Goal: Task Accomplishment & Management: Use online tool/utility

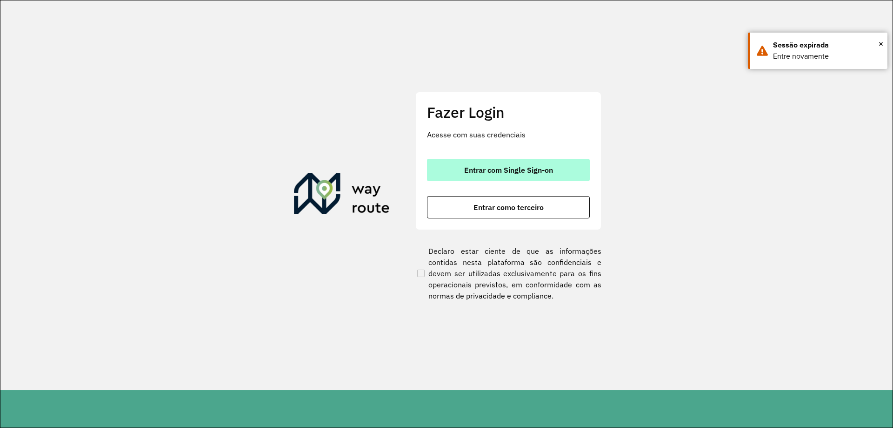
click at [456, 167] on button "Entrar com Single Sign-on" at bounding box center [508, 170] width 163 height 22
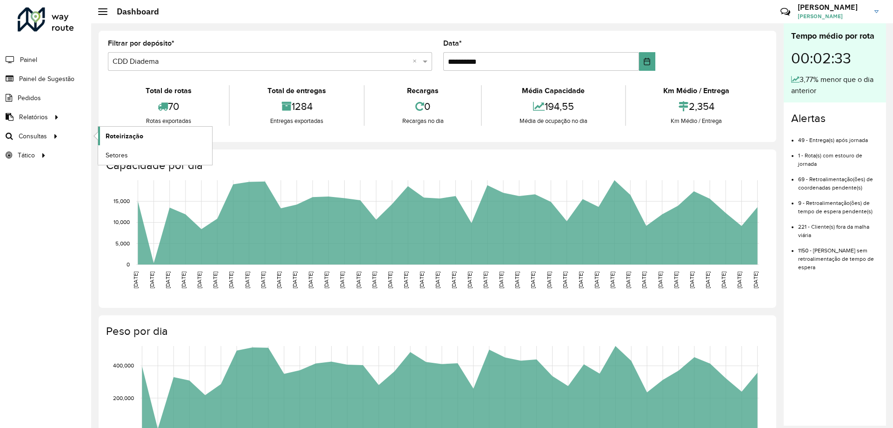
click at [136, 136] on span "Roteirização" at bounding box center [125, 136] width 38 height 10
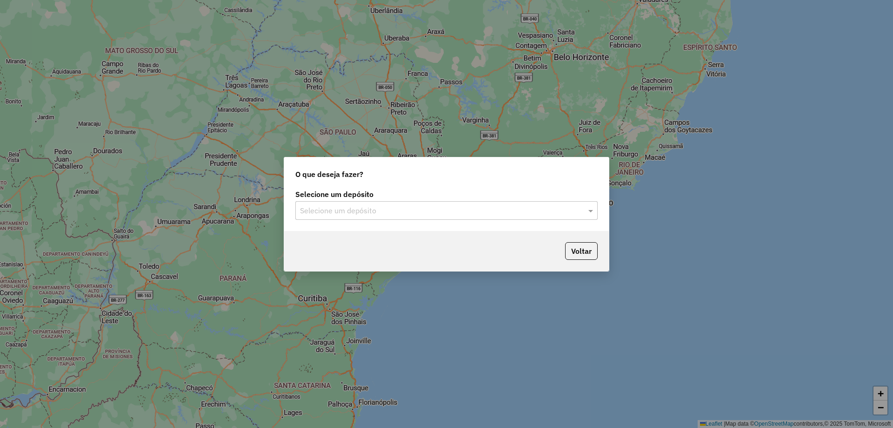
click at [405, 211] on input "text" at bounding box center [437, 210] width 275 height 11
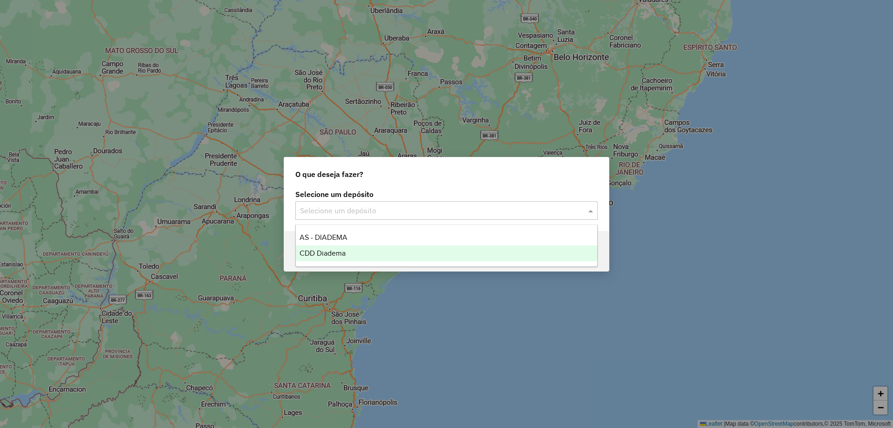
click at [329, 248] on div "CDD Diadema" at bounding box center [447, 253] width 302 height 16
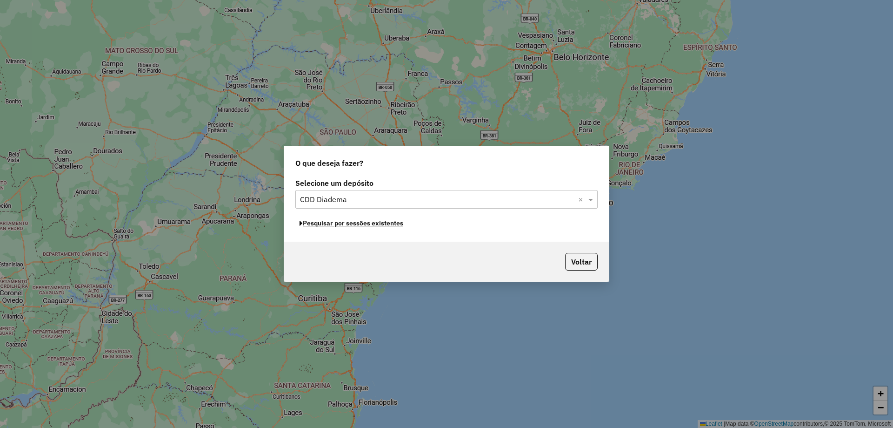
click at [368, 223] on button "Pesquisar por sessões existentes" at bounding box center [351, 223] width 112 height 14
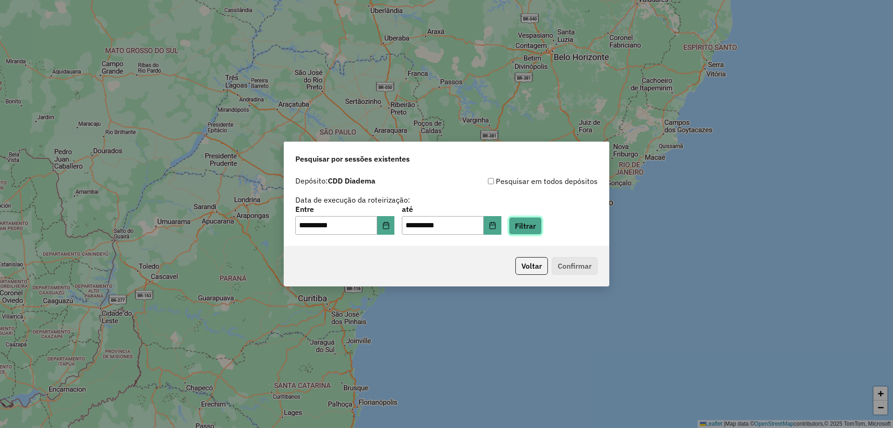
click at [542, 228] on button "Filtrar" at bounding box center [525, 226] width 33 height 18
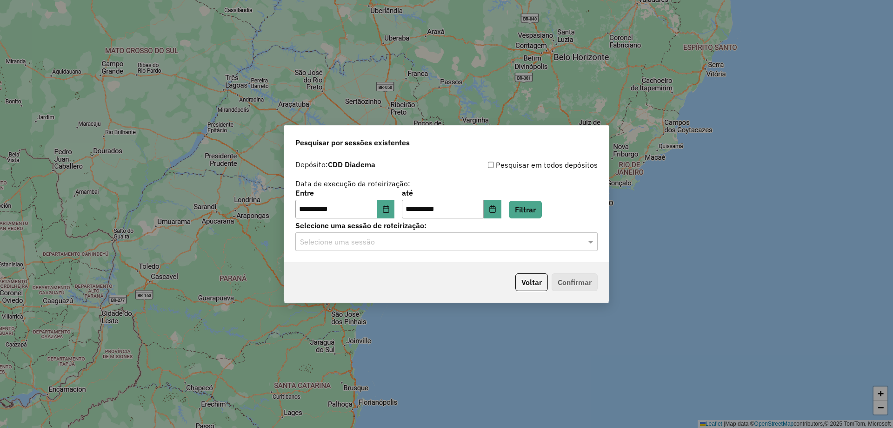
click at [404, 248] on div "Selecione uma sessão" at bounding box center [446, 241] width 302 height 19
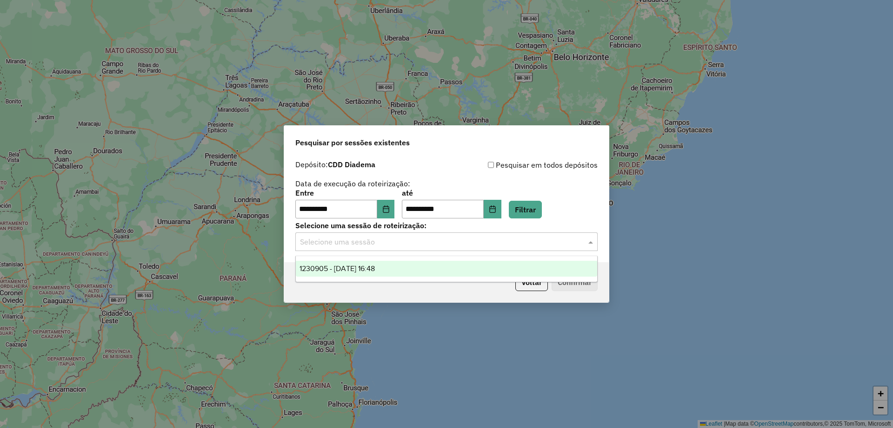
click at [362, 270] on span "1230905 - [DATE] 16:48" at bounding box center [337, 268] width 75 height 8
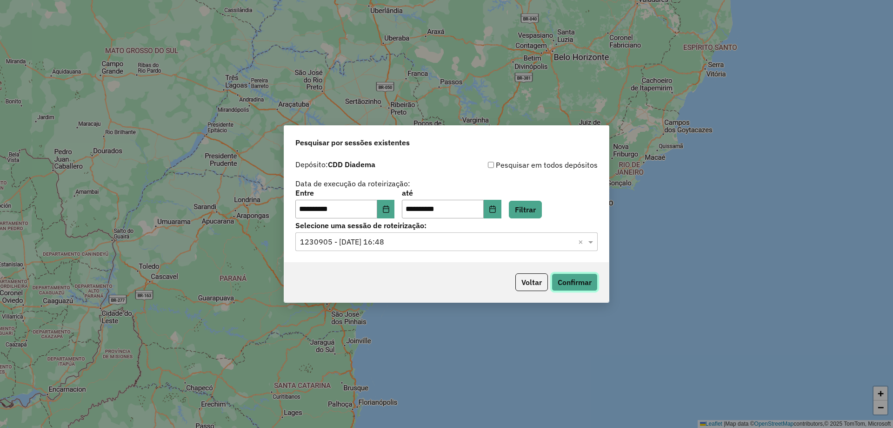
click at [579, 283] on button "Confirmar" at bounding box center [575, 282] width 46 height 18
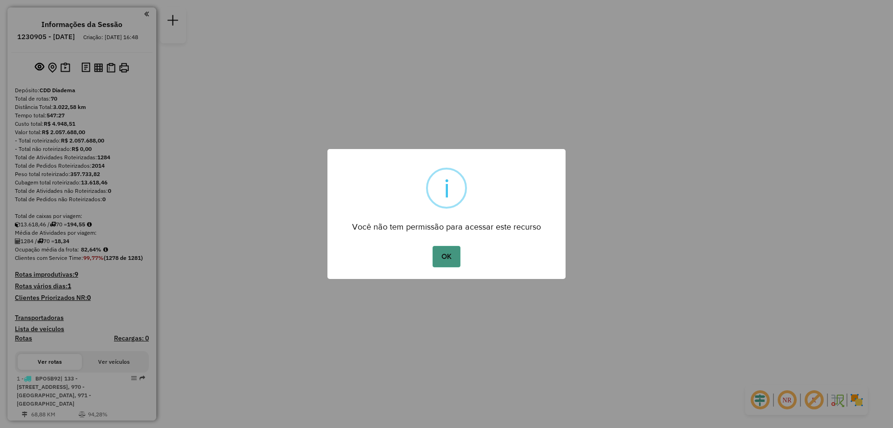
click at [457, 250] on button "OK" at bounding box center [446, 256] width 27 height 21
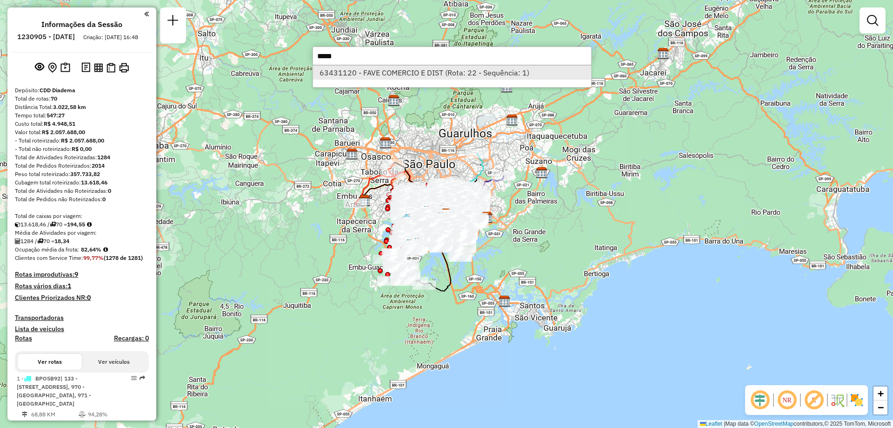
type input "*****"
click at [378, 74] on li "63431120 - FAVE COMERCIO E DIST (Rota: 22 - Sequência: 1)" at bounding box center [452, 73] width 278 height 14
select select "**********"
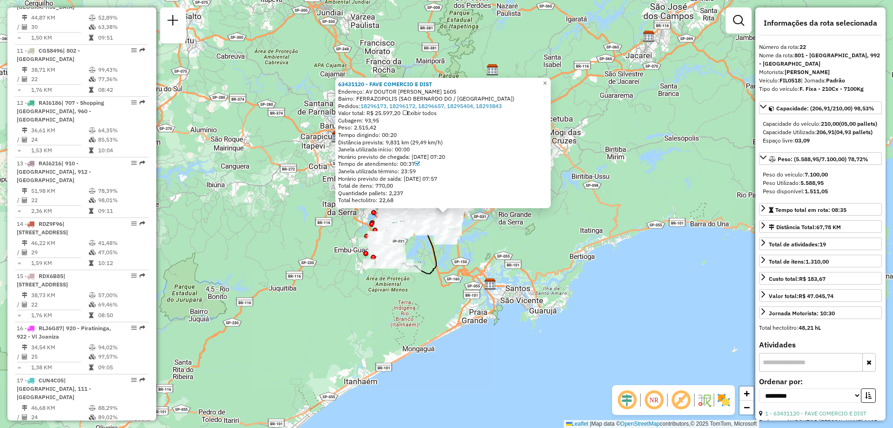
scroll to position [1568, 0]
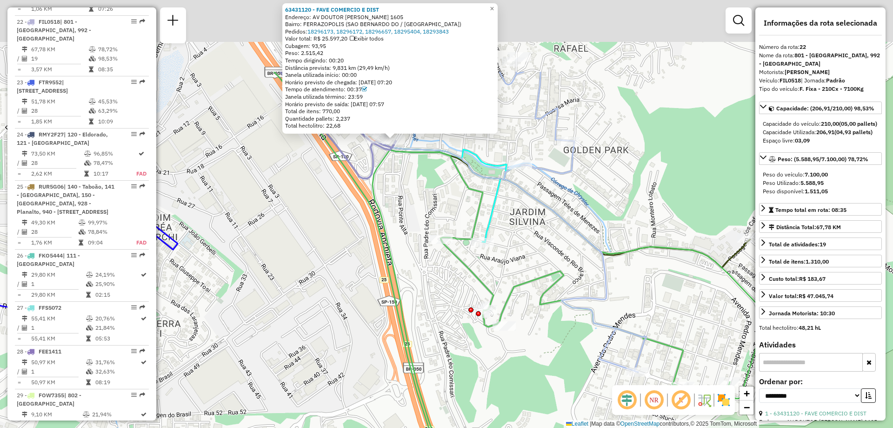
drag, startPoint x: 380, startPoint y: 98, endPoint x: 409, endPoint y: 225, distance: 130.3
click at [416, 244] on div "63431120 - FAVE COMERCIO E DIST Endereço: AV DOUTOR JOSE FORNARI 1605 Bairro: F…" at bounding box center [446, 214] width 893 height 428
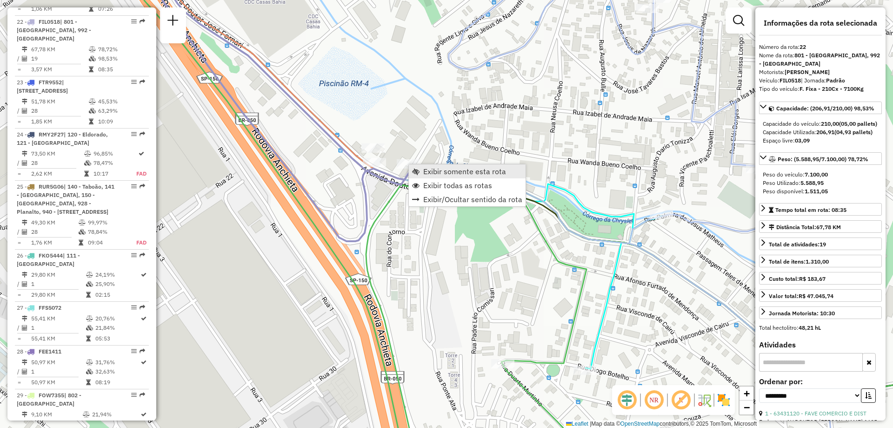
click at [448, 170] on span "Exibir somente esta rota" at bounding box center [464, 171] width 83 height 7
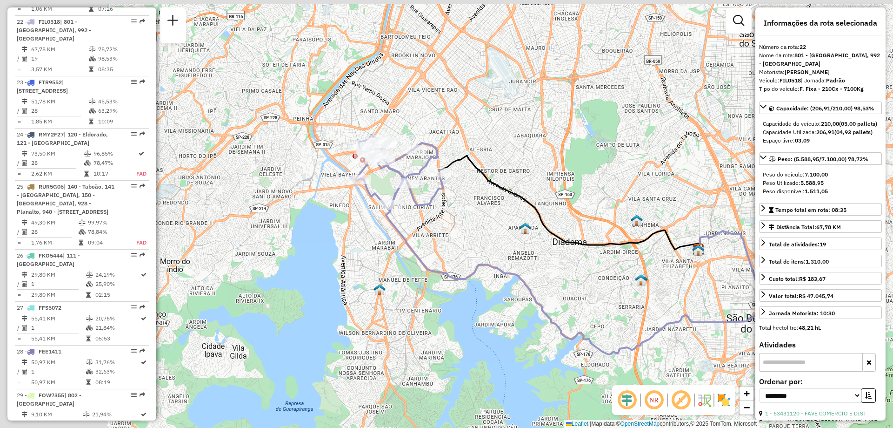
drag, startPoint x: 322, startPoint y: 176, endPoint x: 460, endPoint y: 227, distance: 147.1
click at [460, 227] on div "Janela de atendimento Grade de atendimento Capacidade Transportadoras Veículos …" at bounding box center [446, 214] width 893 height 428
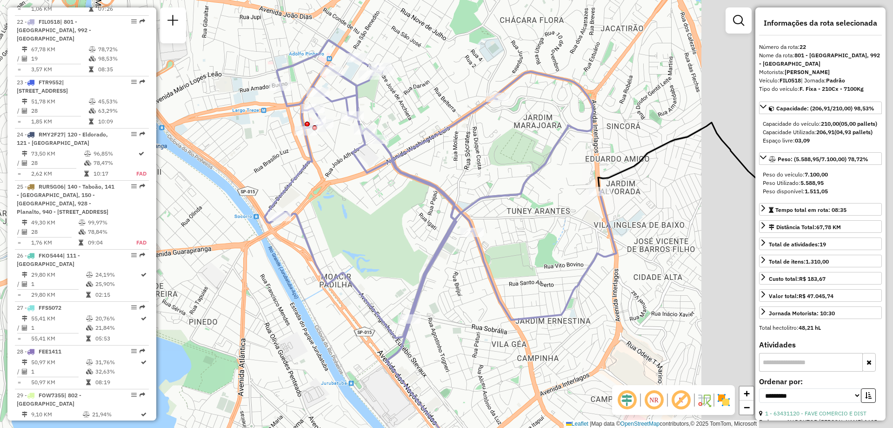
drag, startPoint x: 597, startPoint y: 175, endPoint x: 378, endPoint y: 205, distance: 220.3
click at [378, 205] on div "Janela de atendimento Grade de atendimento Capacidade Transportadoras Veículos …" at bounding box center [446, 214] width 893 height 428
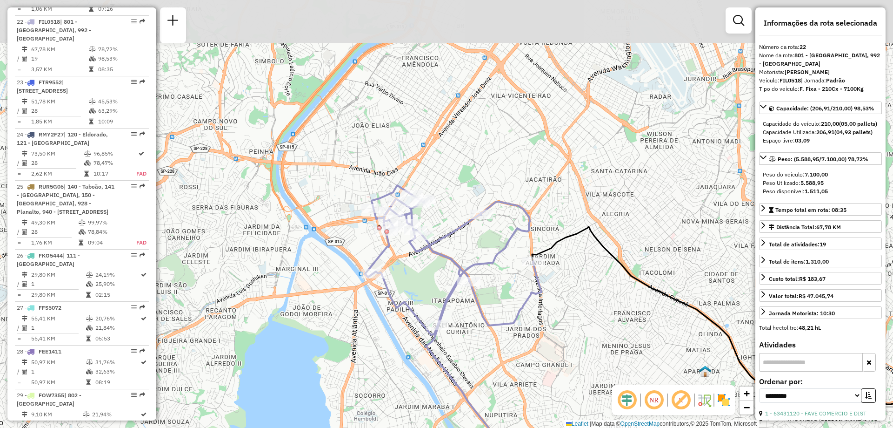
drag, startPoint x: 306, startPoint y: 195, endPoint x: 298, endPoint y: 281, distance: 86.0
click at [298, 281] on div "Janela de atendimento Grade de atendimento Capacidade Transportadoras Veículos …" at bounding box center [446, 214] width 893 height 428
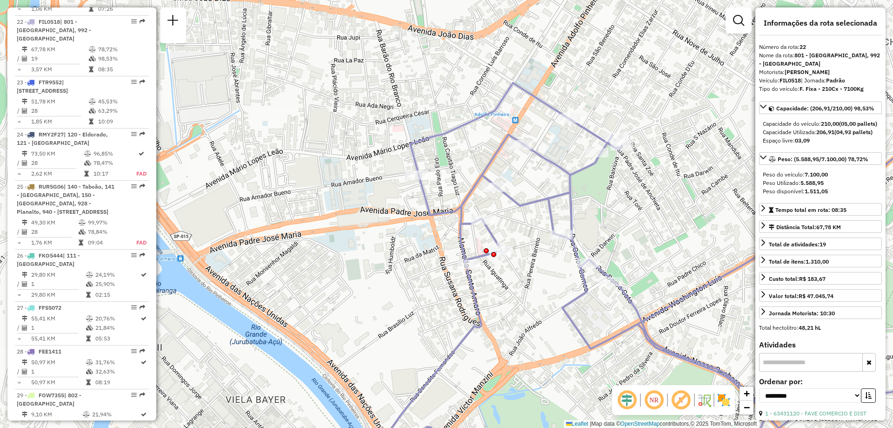
drag, startPoint x: 347, startPoint y: 224, endPoint x: 636, endPoint y: 217, distance: 289.1
click at [636, 217] on div "Janela de atendimento Grade de atendimento Capacidade Transportadoras Veículos …" at bounding box center [446, 214] width 893 height 428
